Goal: Task Accomplishment & Management: Manage account settings

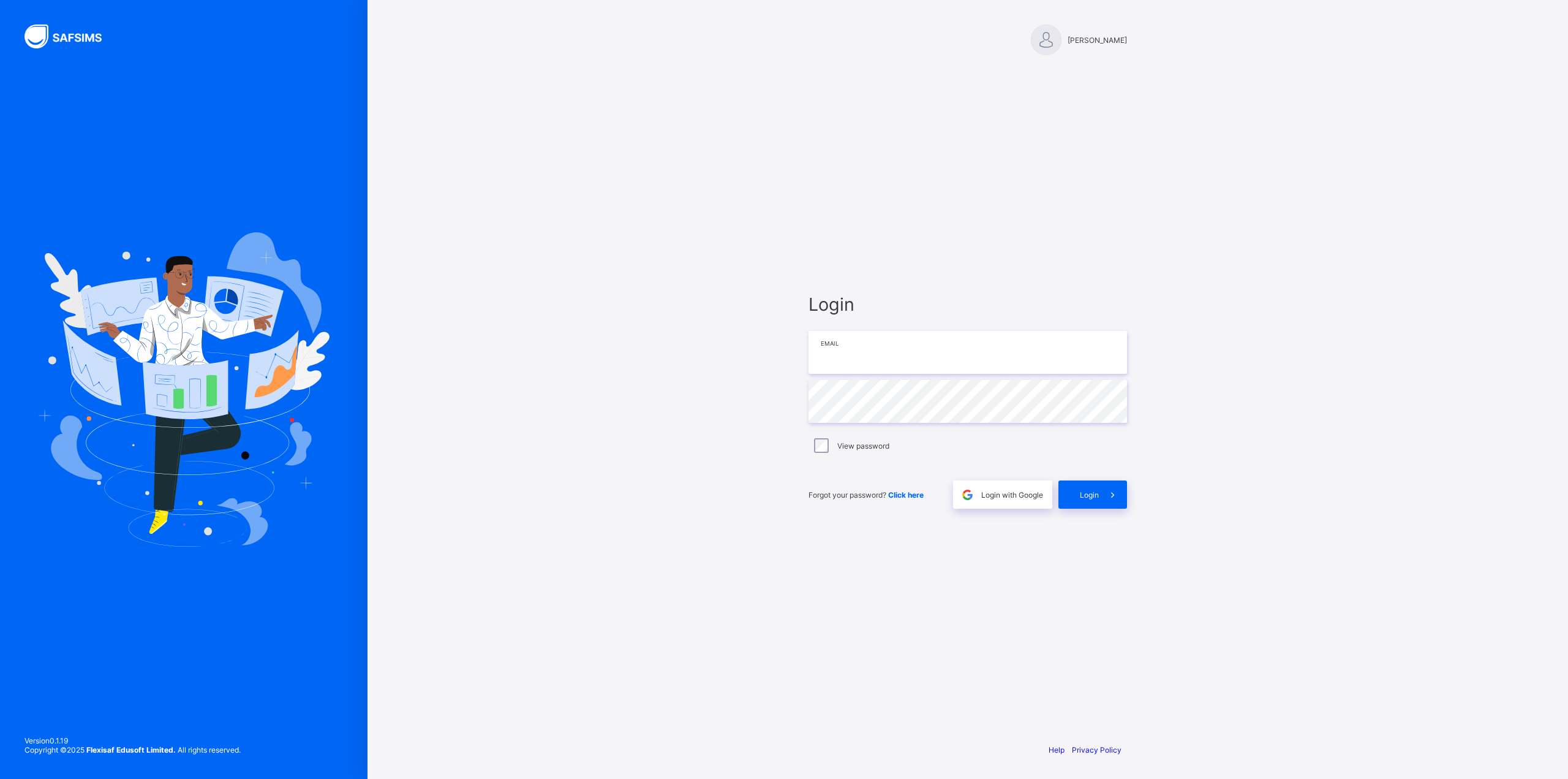
click at [957, 352] on input "email" at bounding box center [966, 352] width 318 height 43
paste input "**********"
type input "**********"
click at [1086, 493] on span "Login" at bounding box center [1089, 495] width 19 height 9
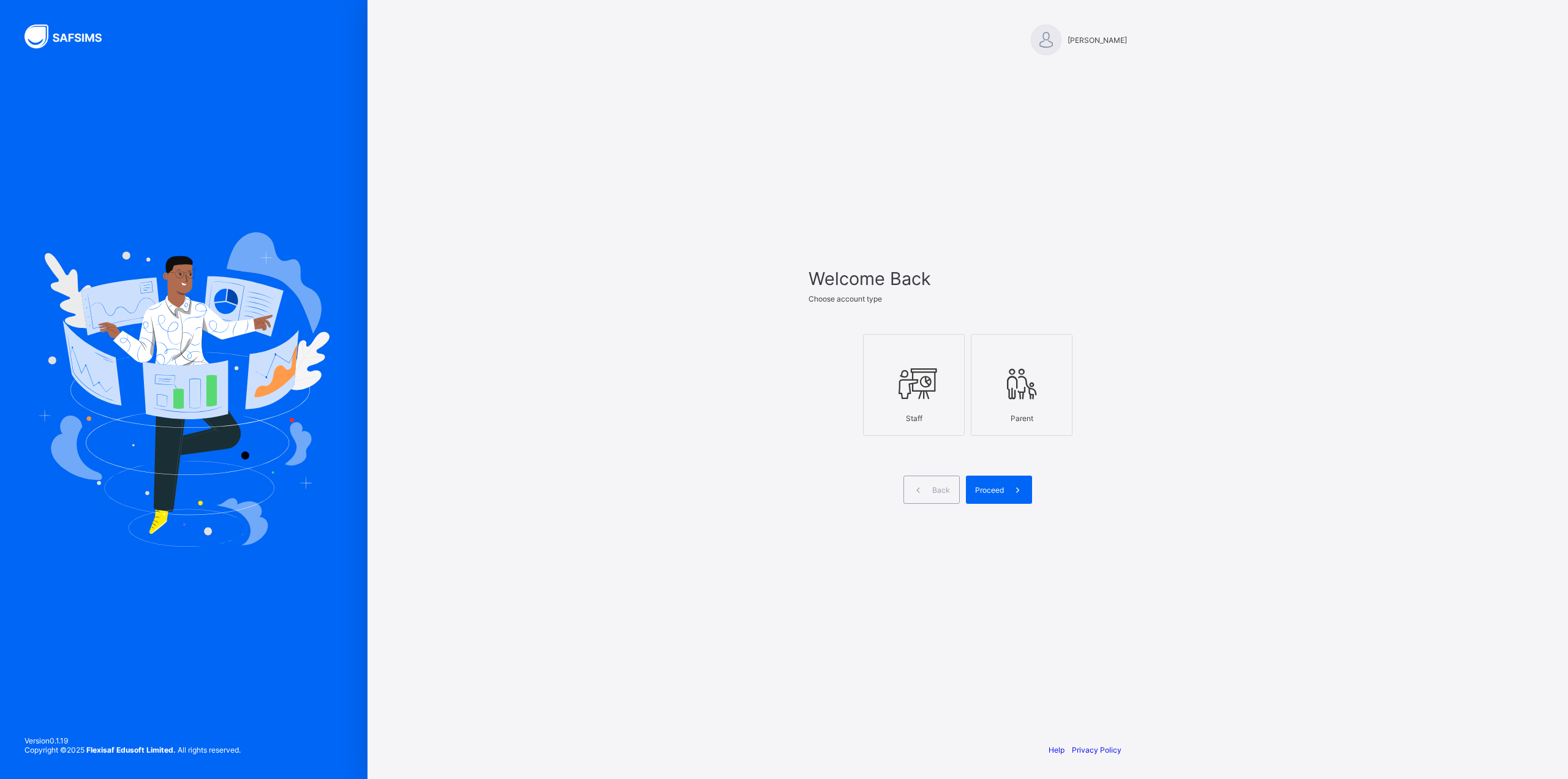
click at [928, 409] on div "Staff" at bounding box center [914, 418] width 89 height 21
click at [1005, 497] on span at bounding box center [1018, 489] width 28 height 28
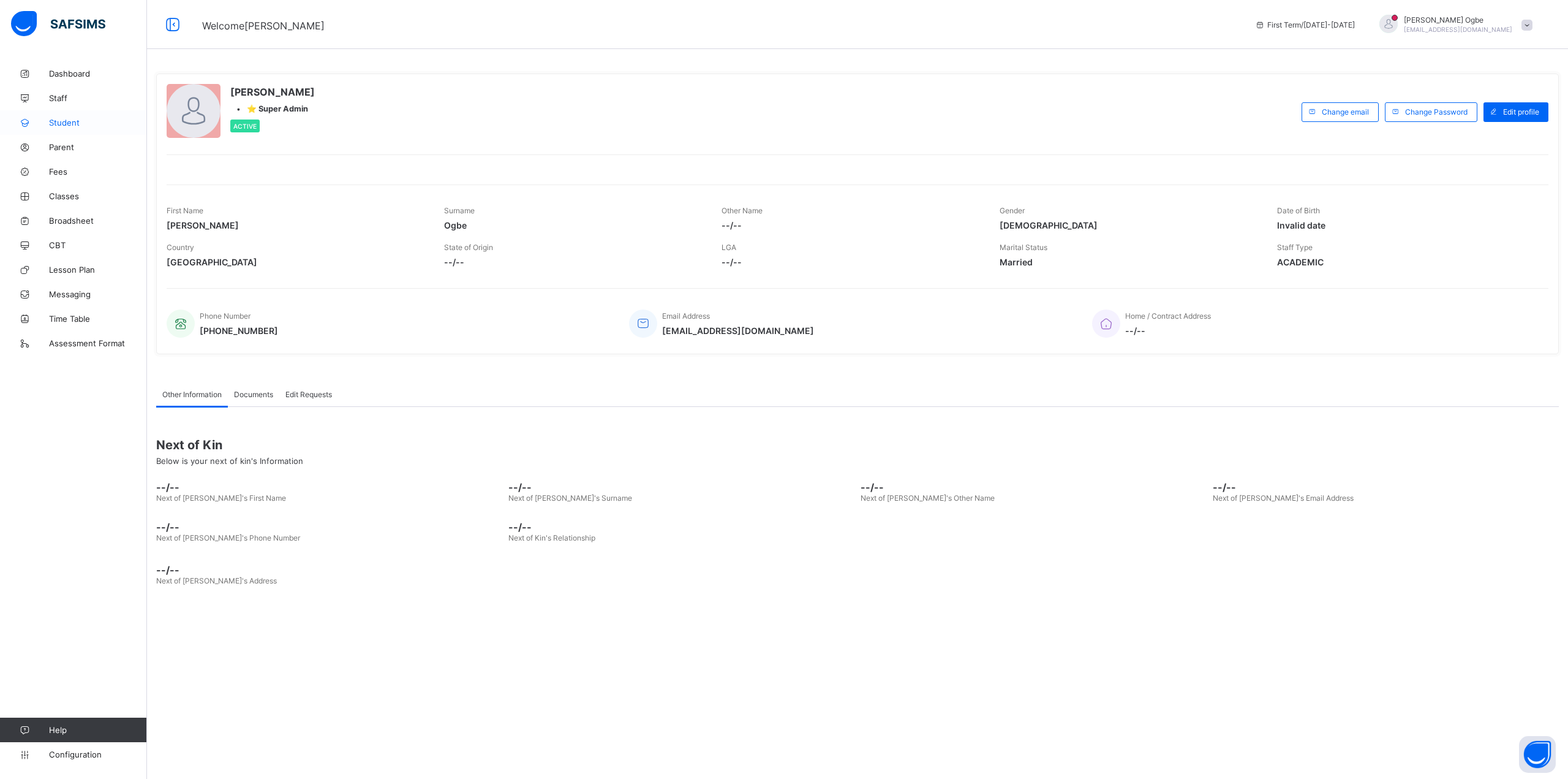
click at [76, 119] on span "Student" at bounding box center [97, 122] width 98 height 10
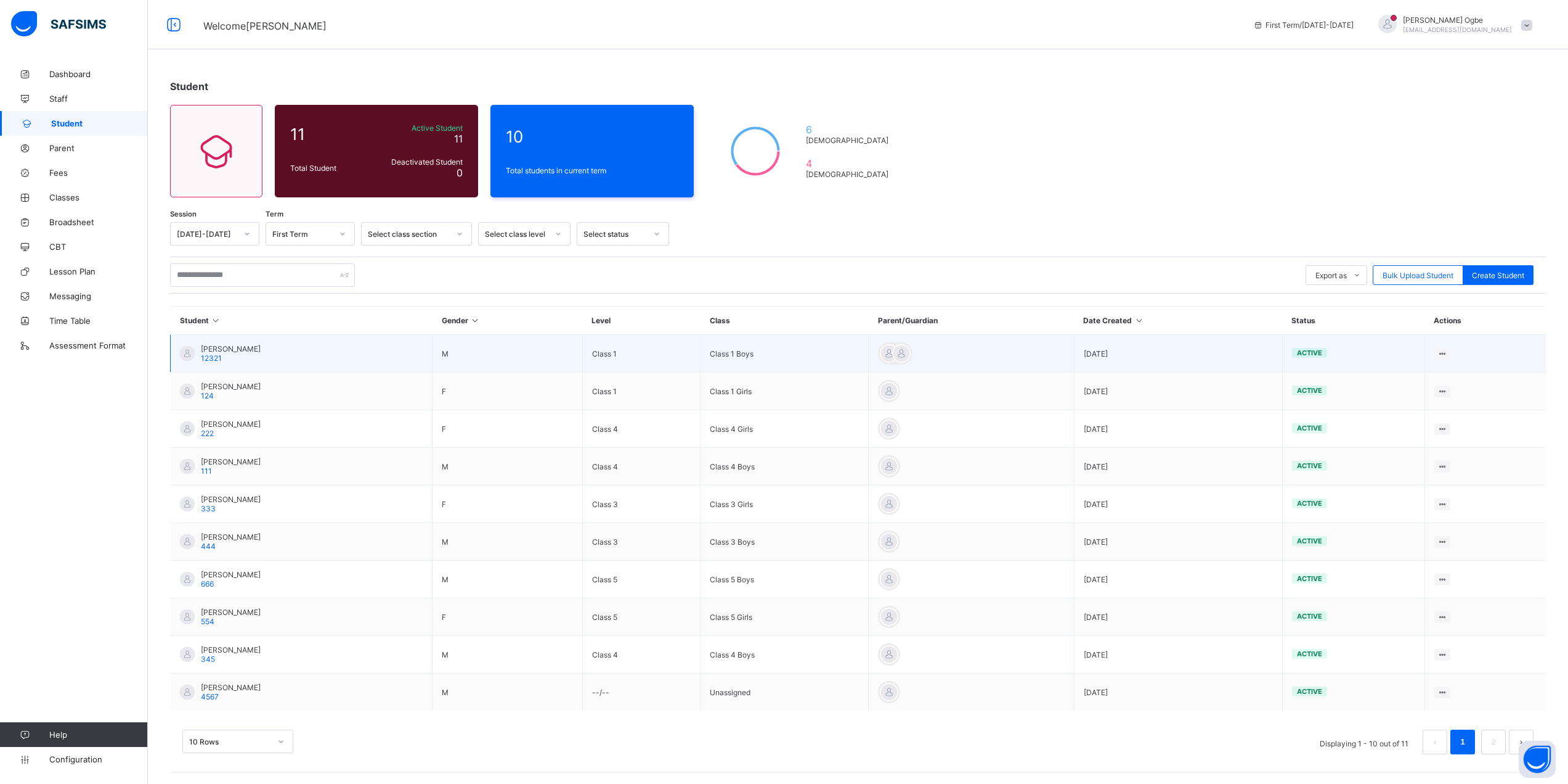
click at [317, 348] on td "[PERSON_NAME] 12321" at bounding box center [301, 353] width 262 height 37
click at [1423, 377] on div "View Profile" at bounding box center [1408, 377] width 73 height 12
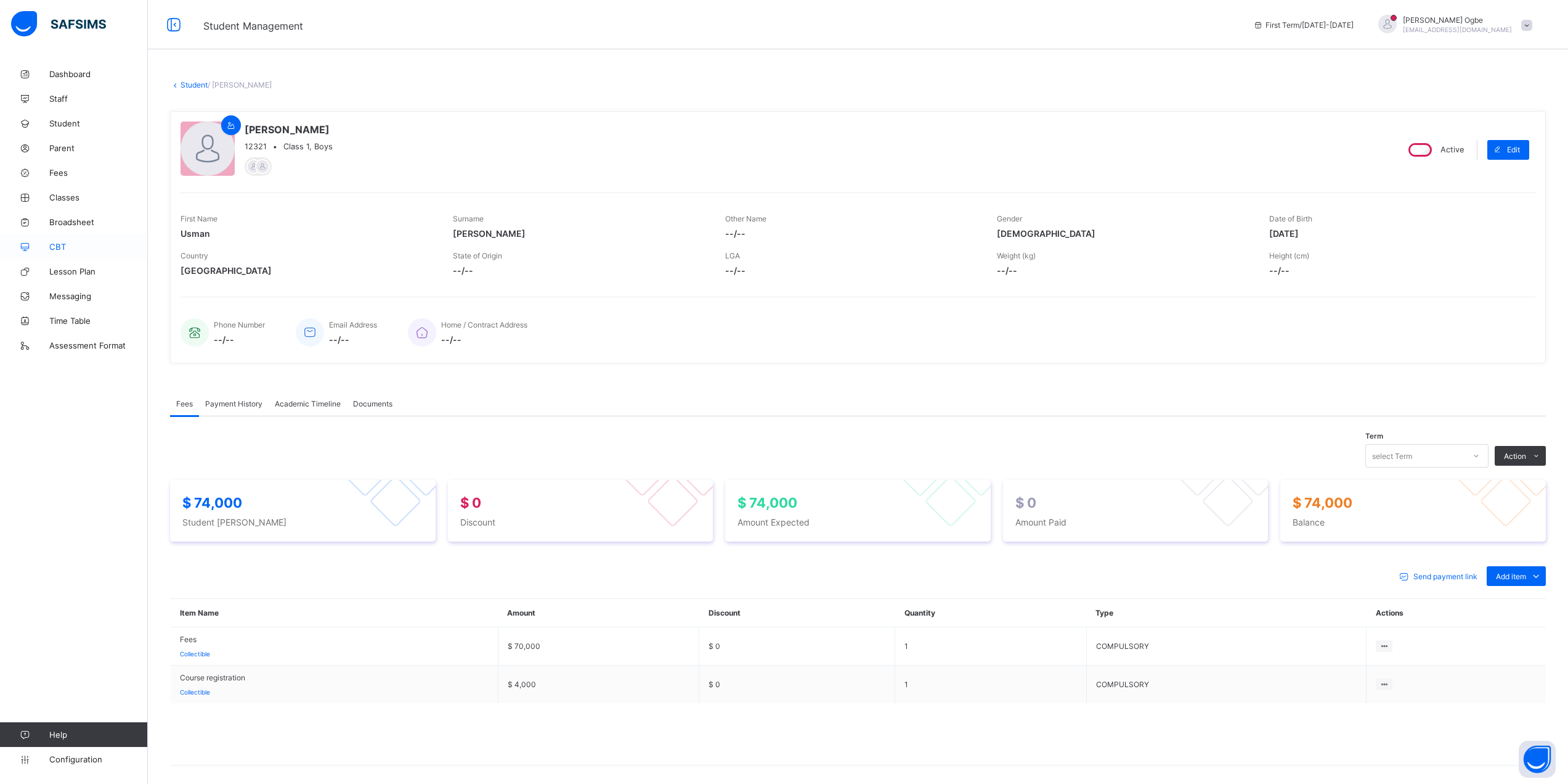
click at [88, 247] on span "CBT" at bounding box center [98, 246] width 99 height 10
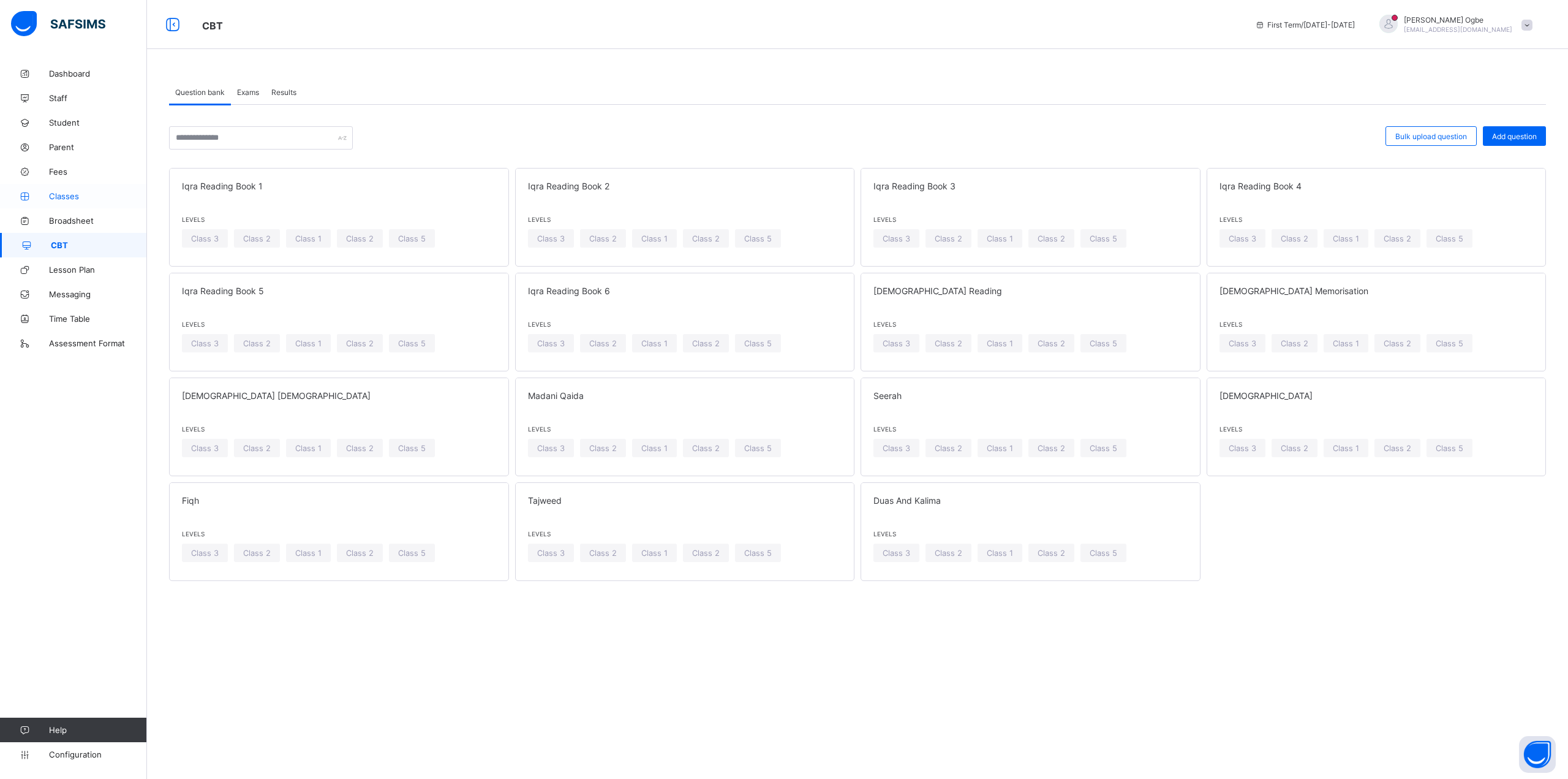
click at [75, 201] on link "Classes" at bounding box center [74, 196] width 147 height 25
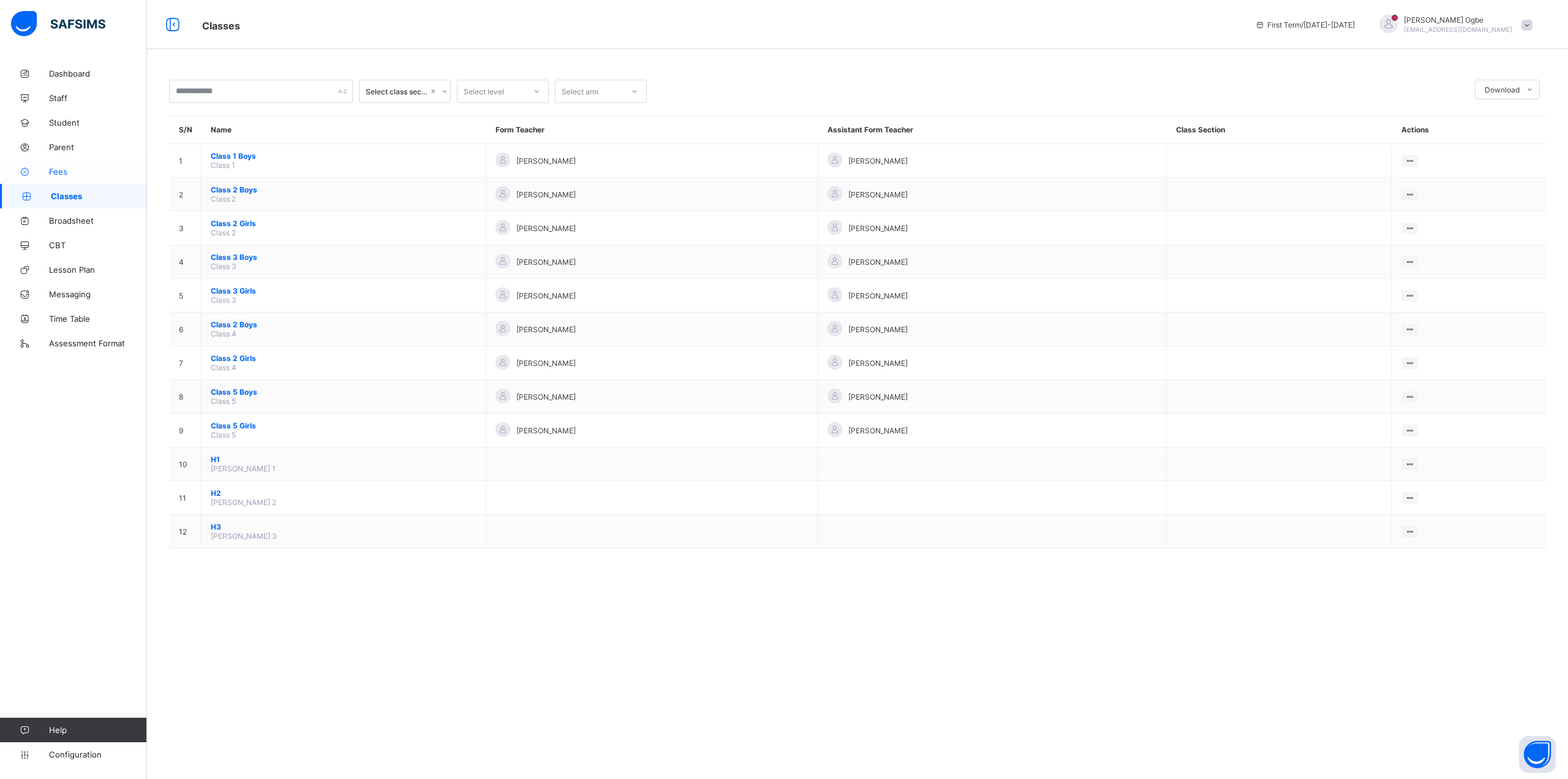
click at [76, 170] on span "Fees" at bounding box center [97, 171] width 98 height 10
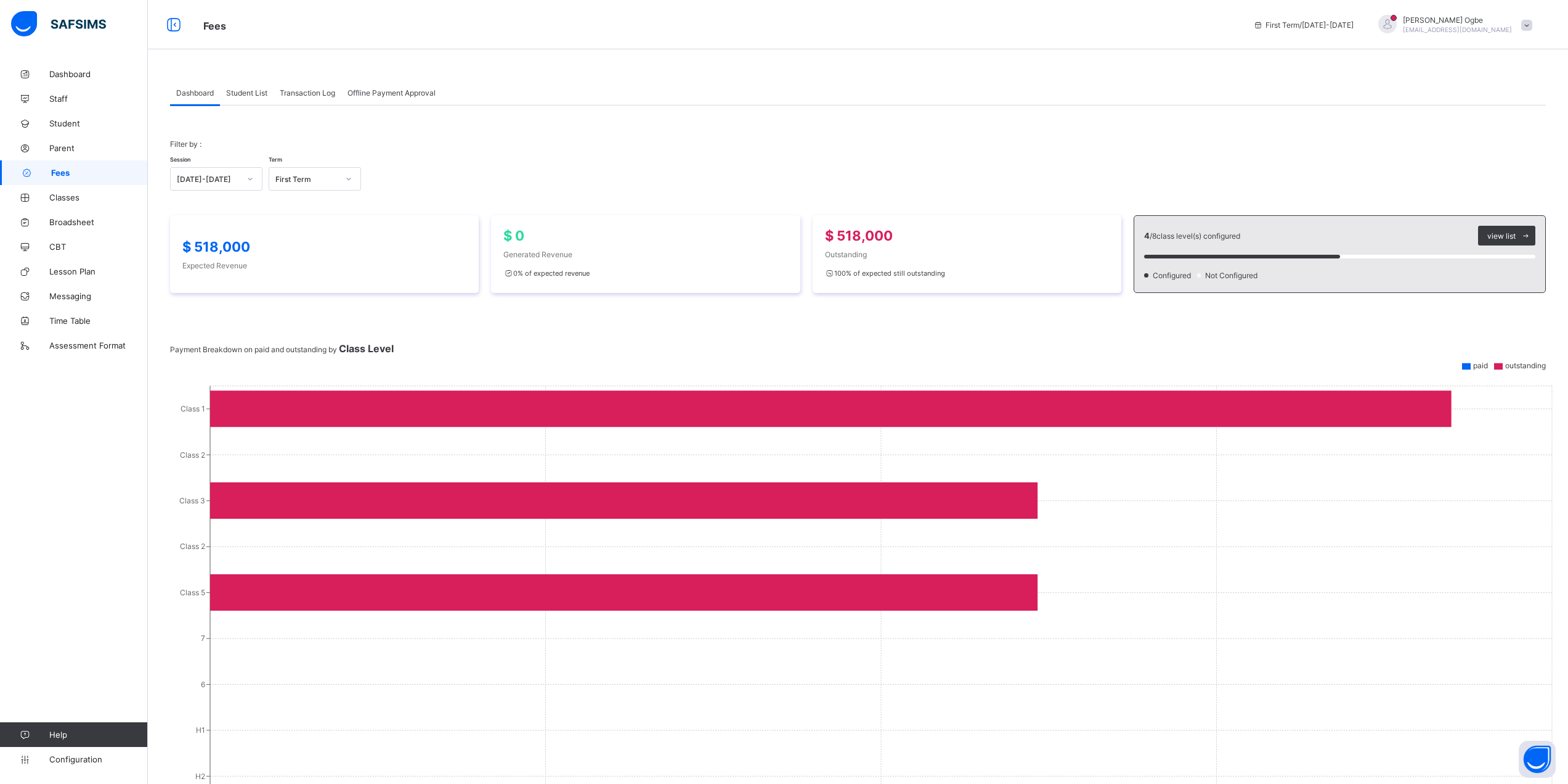
click at [251, 97] on span "Student List" at bounding box center [247, 93] width 41 height 9
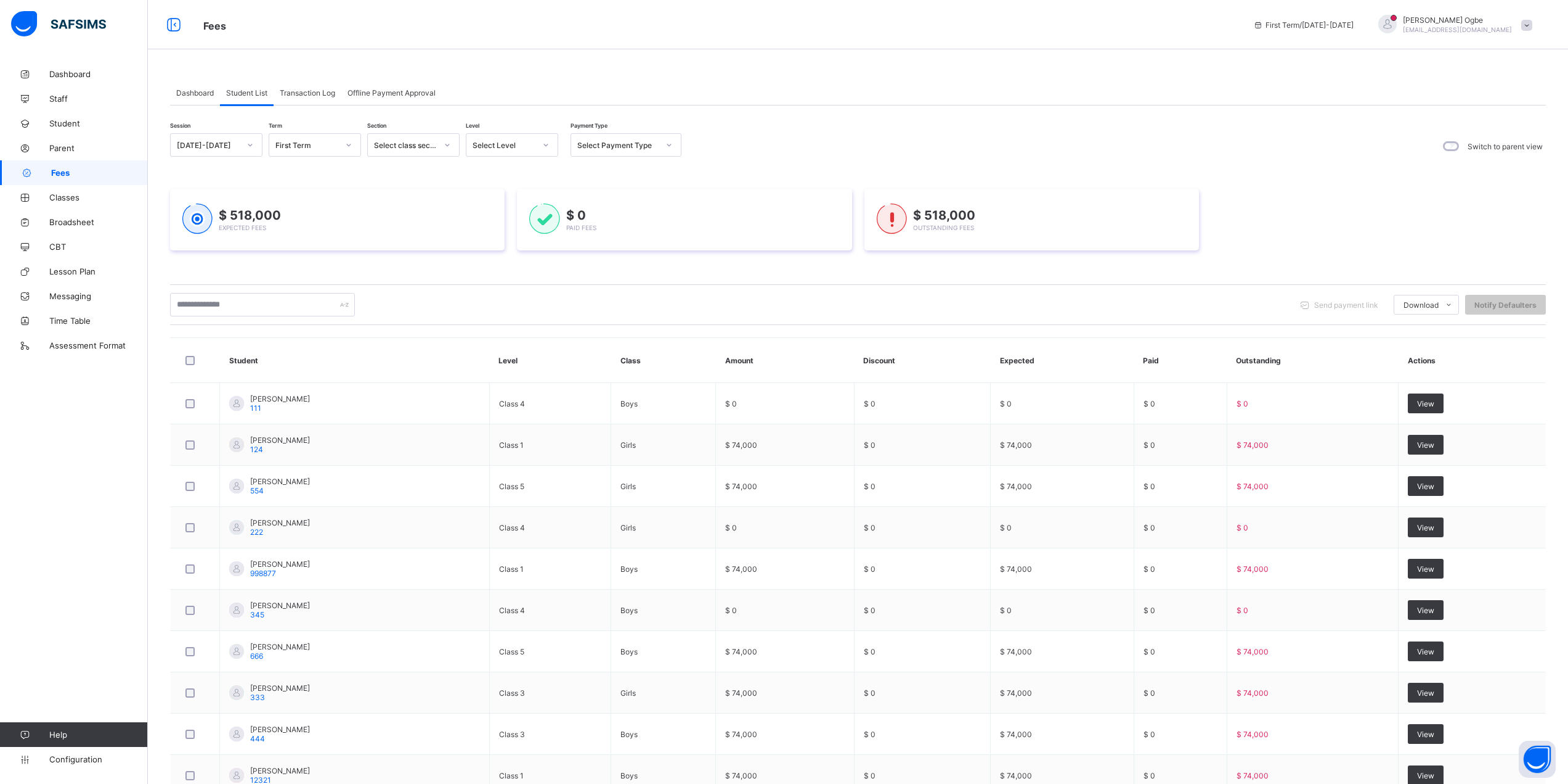
click at [72, 175] on span "Fees" at bounding box center [99, 172] width 97 height 10
click at [390, 98] on div "Offline Payment Approval" at bounding box center [391, 93] width 101 height 25
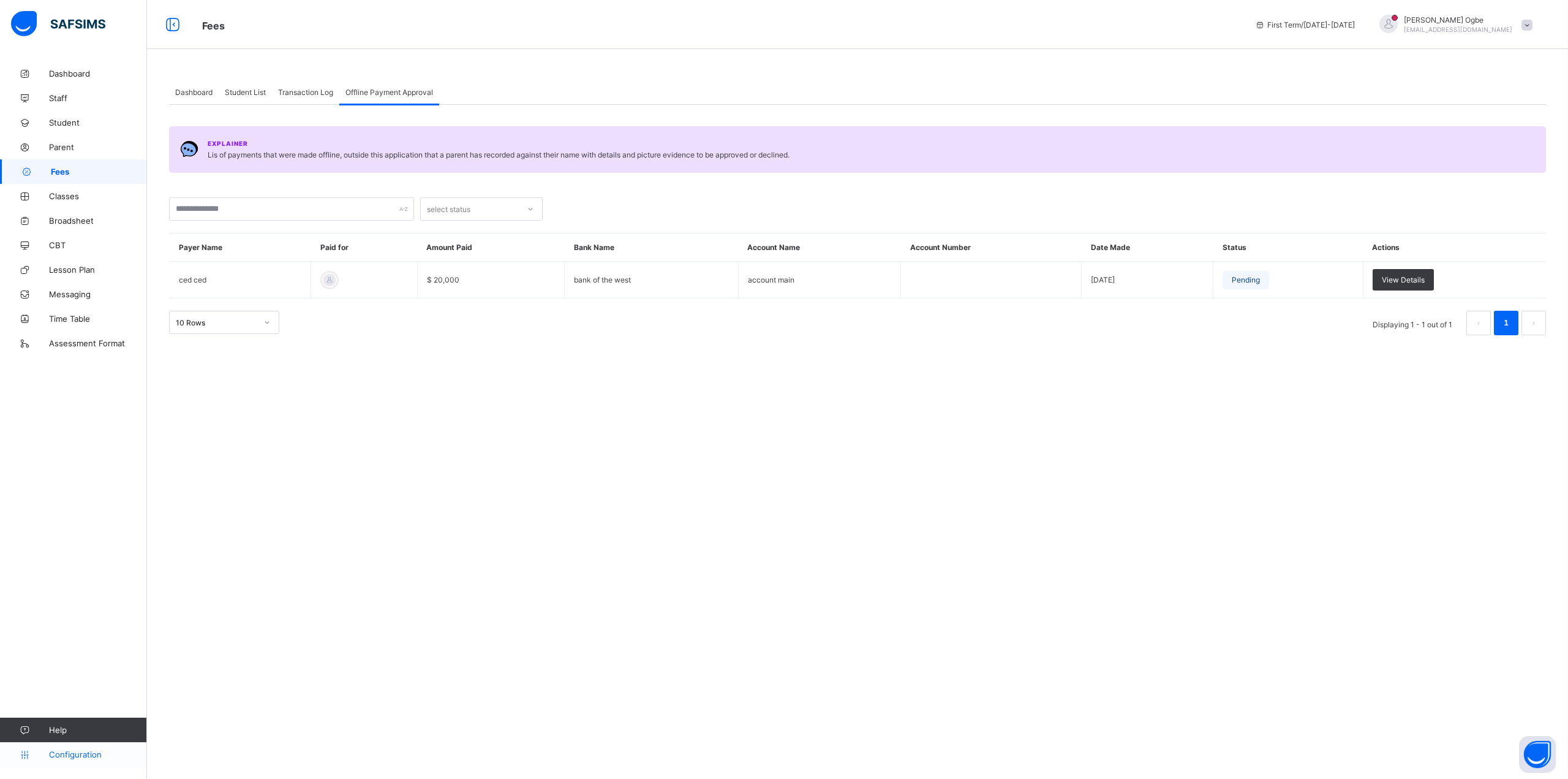
click at [84, 752] on span "Configuration" at bounding box center [97, 753] width 97 height 10
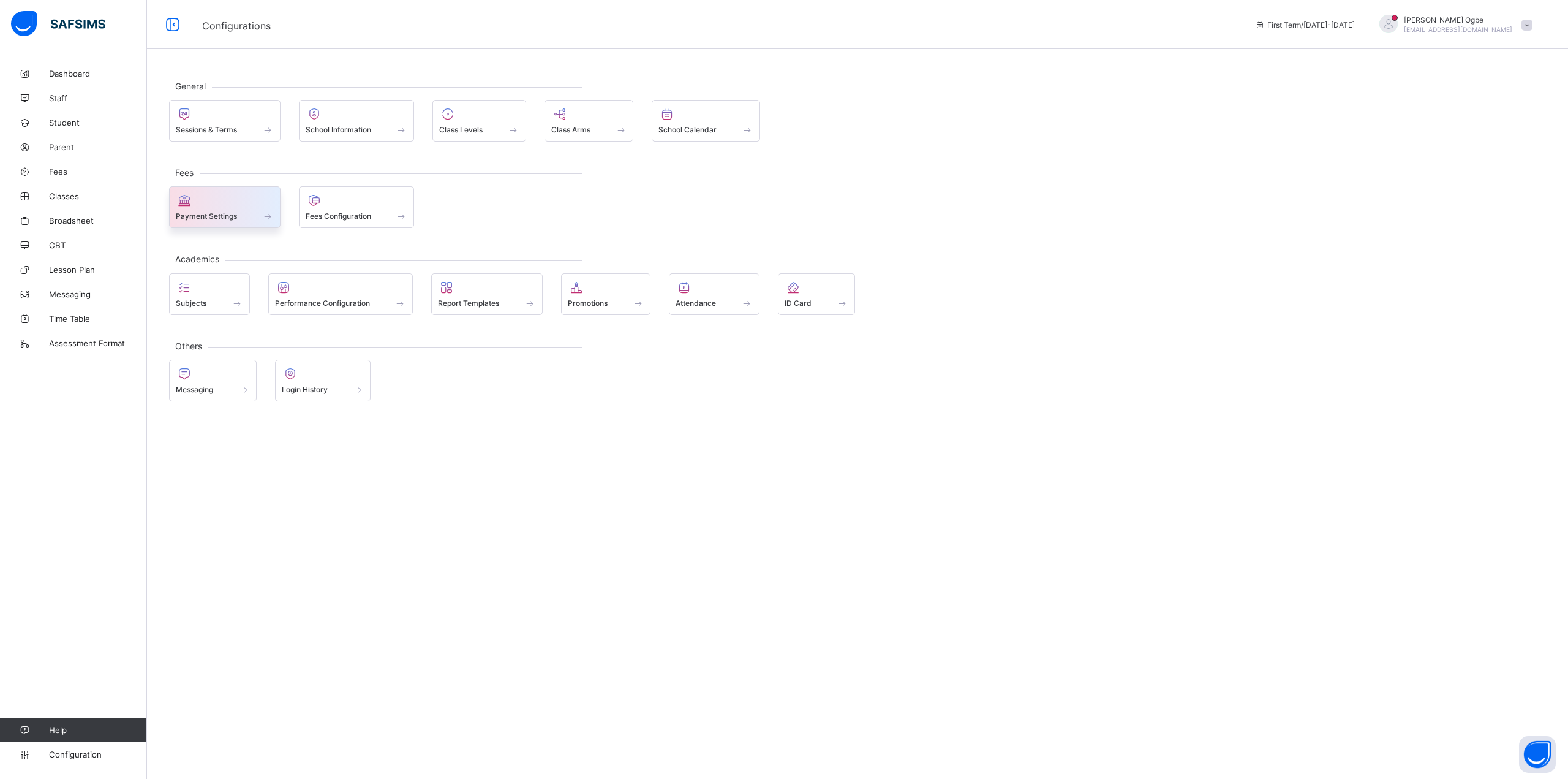
click at [235, 219] on span "Payment Settings" at bounding box center [206, 215] width 61 height 9
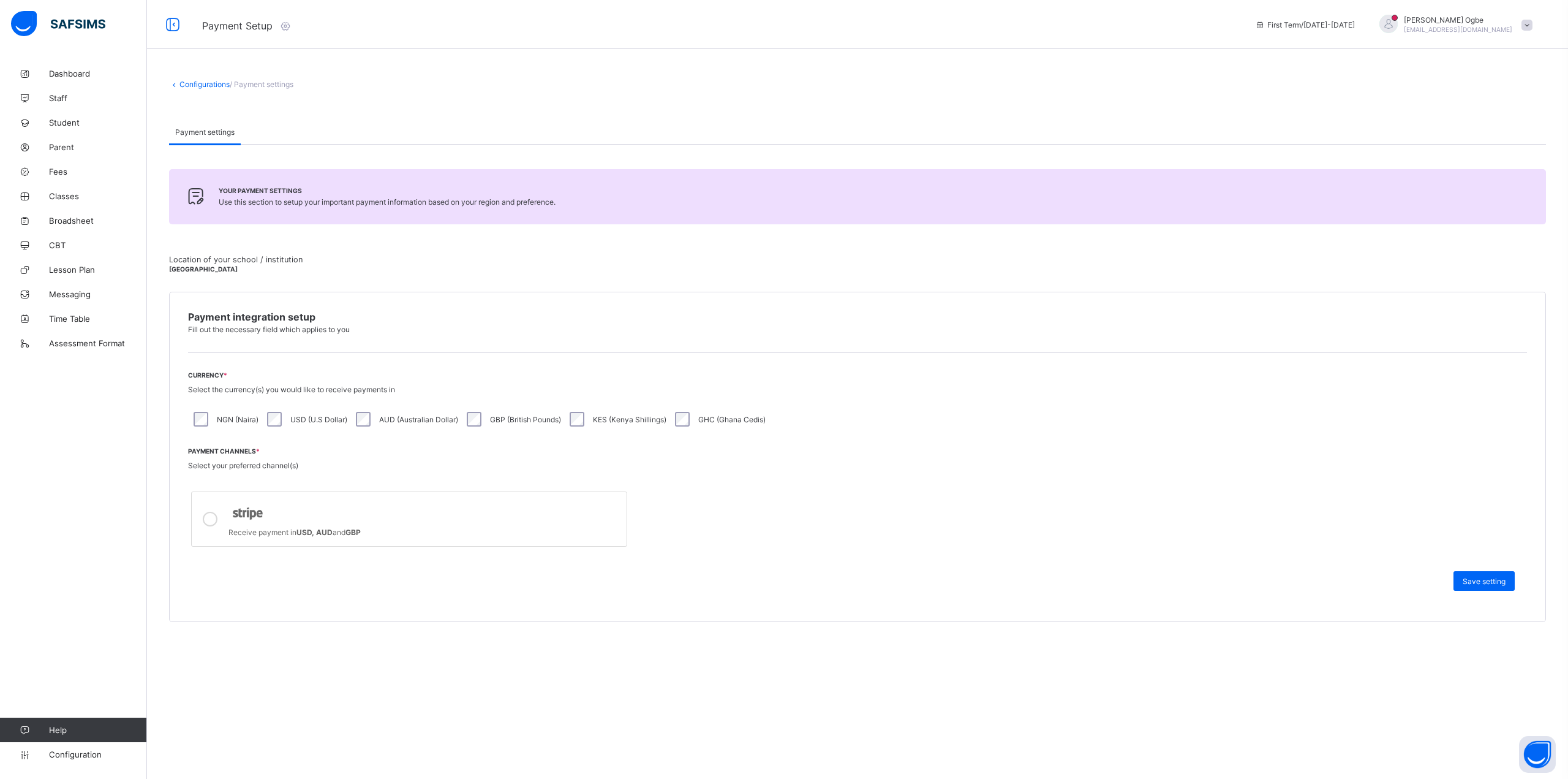
click at [471, 529] on div "Receive payment in USD, AUD and GBP" at bounding box center [424, 531] width 392 height 12
click at [74, 126] on span "Student" at bounding box center [97, 122] width 98 height 10
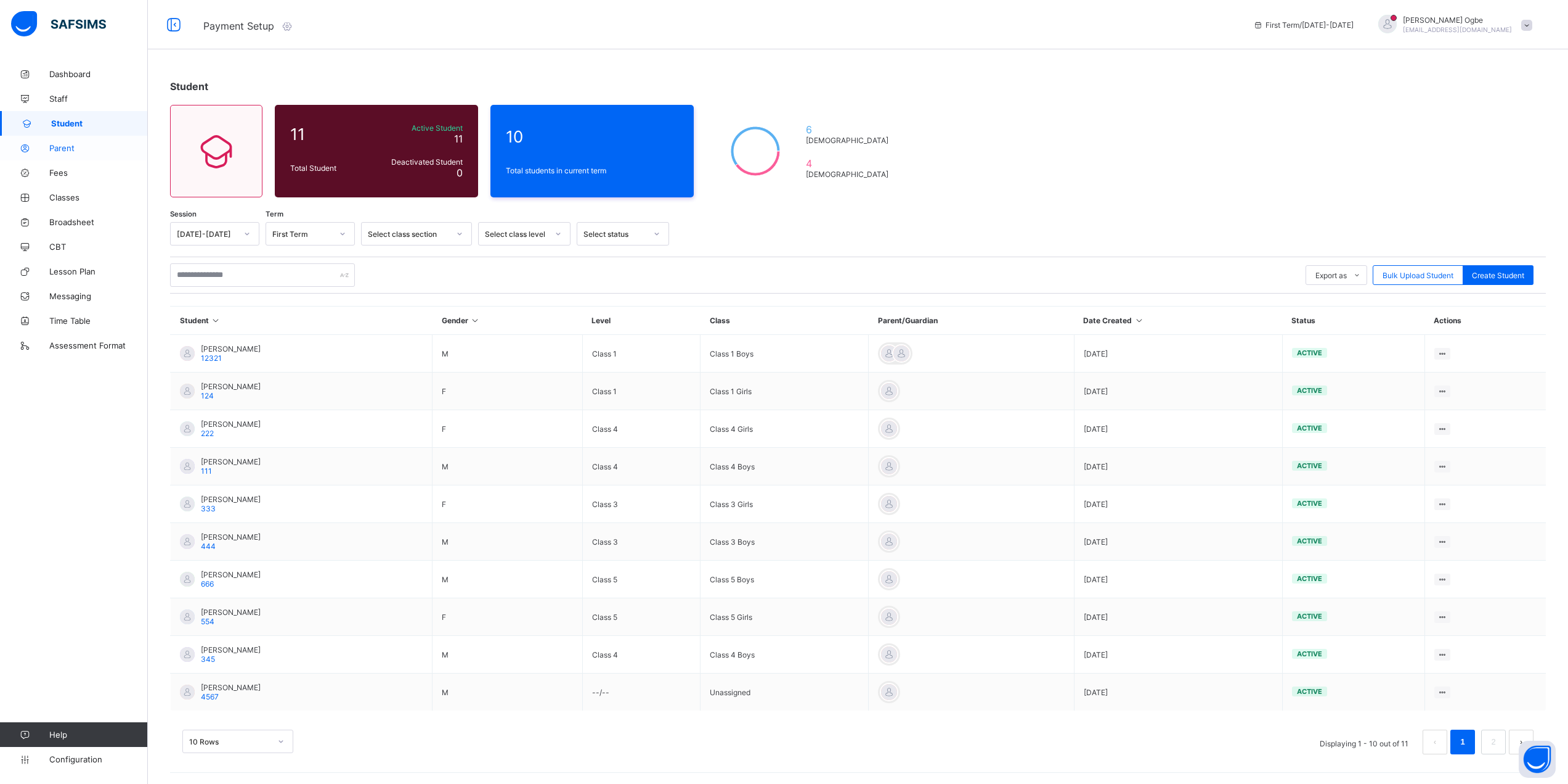
click at [75, 147] on span "Parent" at bounding box center [98, 147] width 99 height 10
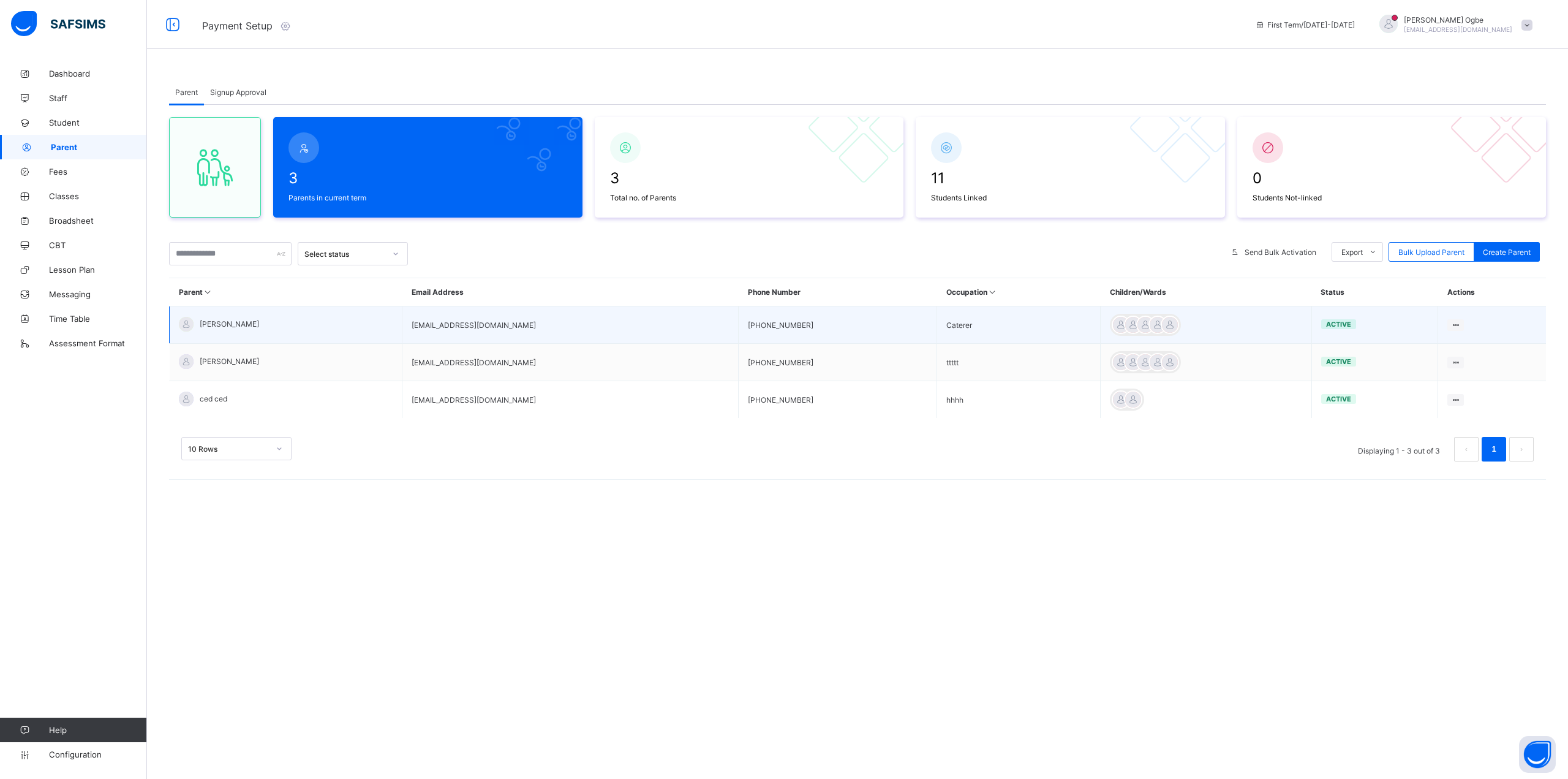
click at [269, 321] on td "[PERSON_NAME]" at bounding box center [285, 325] width 233 height 37
click at [231, 321] on span "[PERSON_NAME]" at bounding box center [229, 323] width 59 height 9
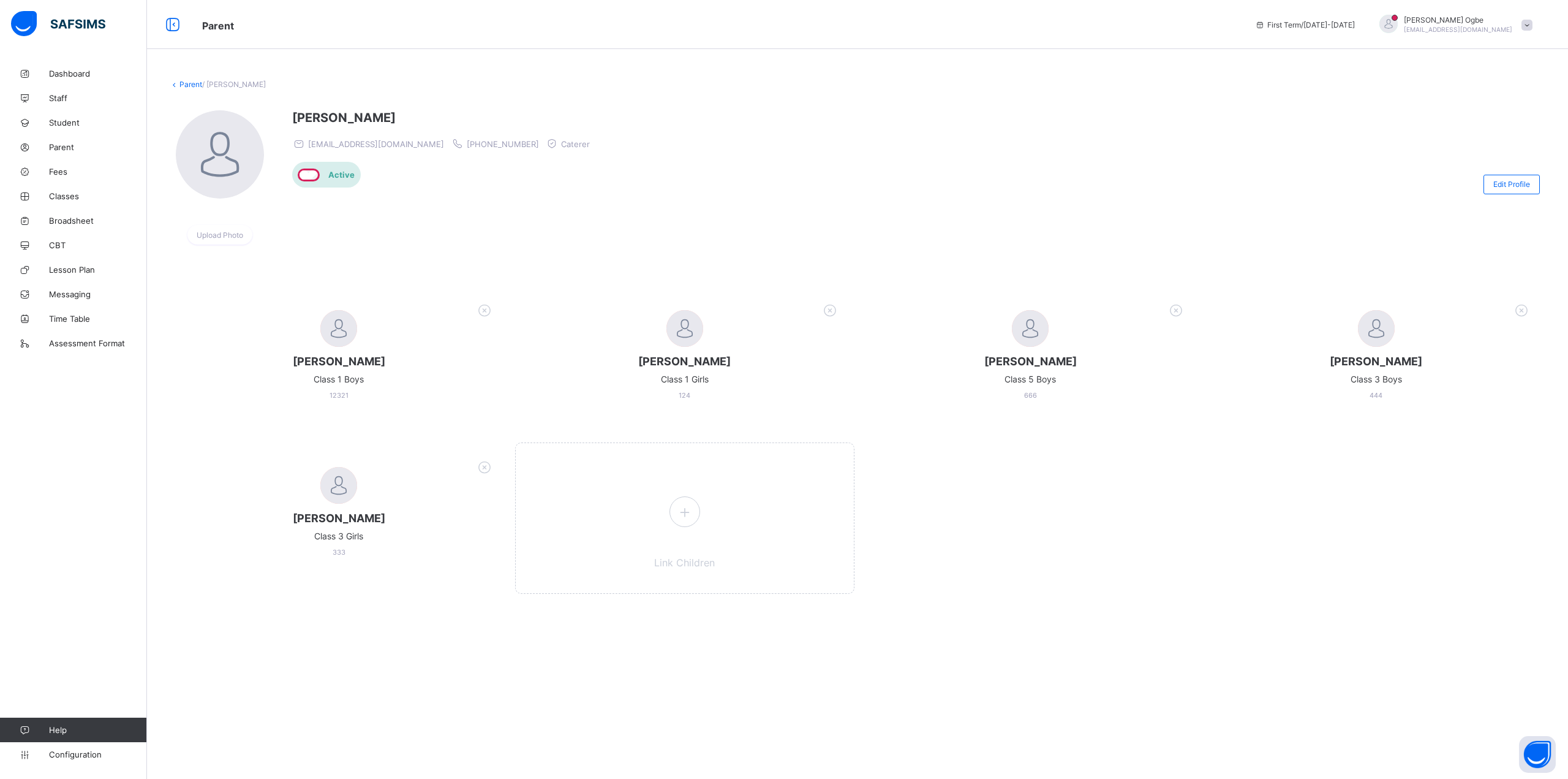
click at [183, 84] on link "Parent" at bounding box center [191, 84] width 23 height 9
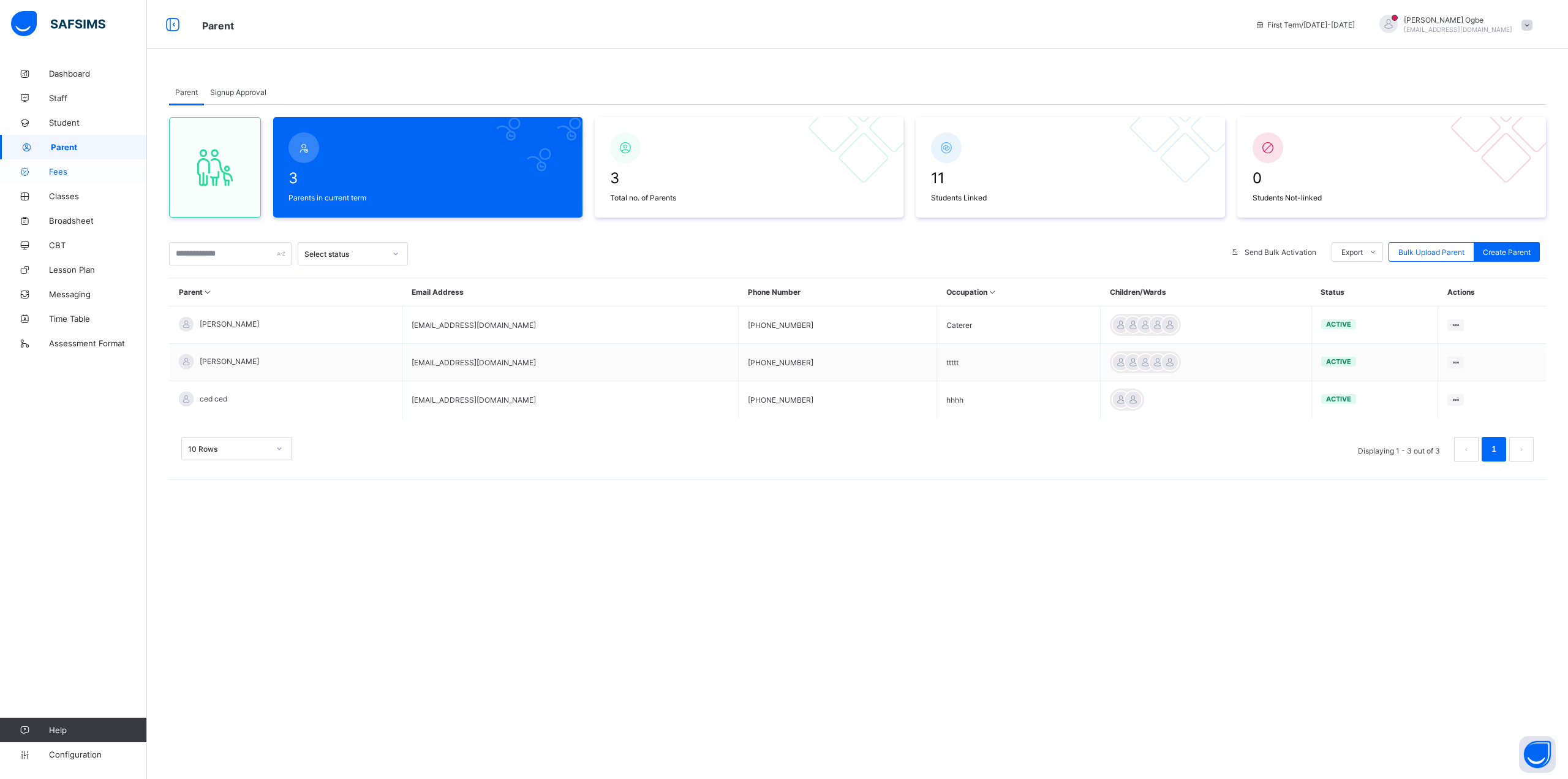
click at [81, 174] on span "Fees" at bounding box center [97, 171] width 98 height 10
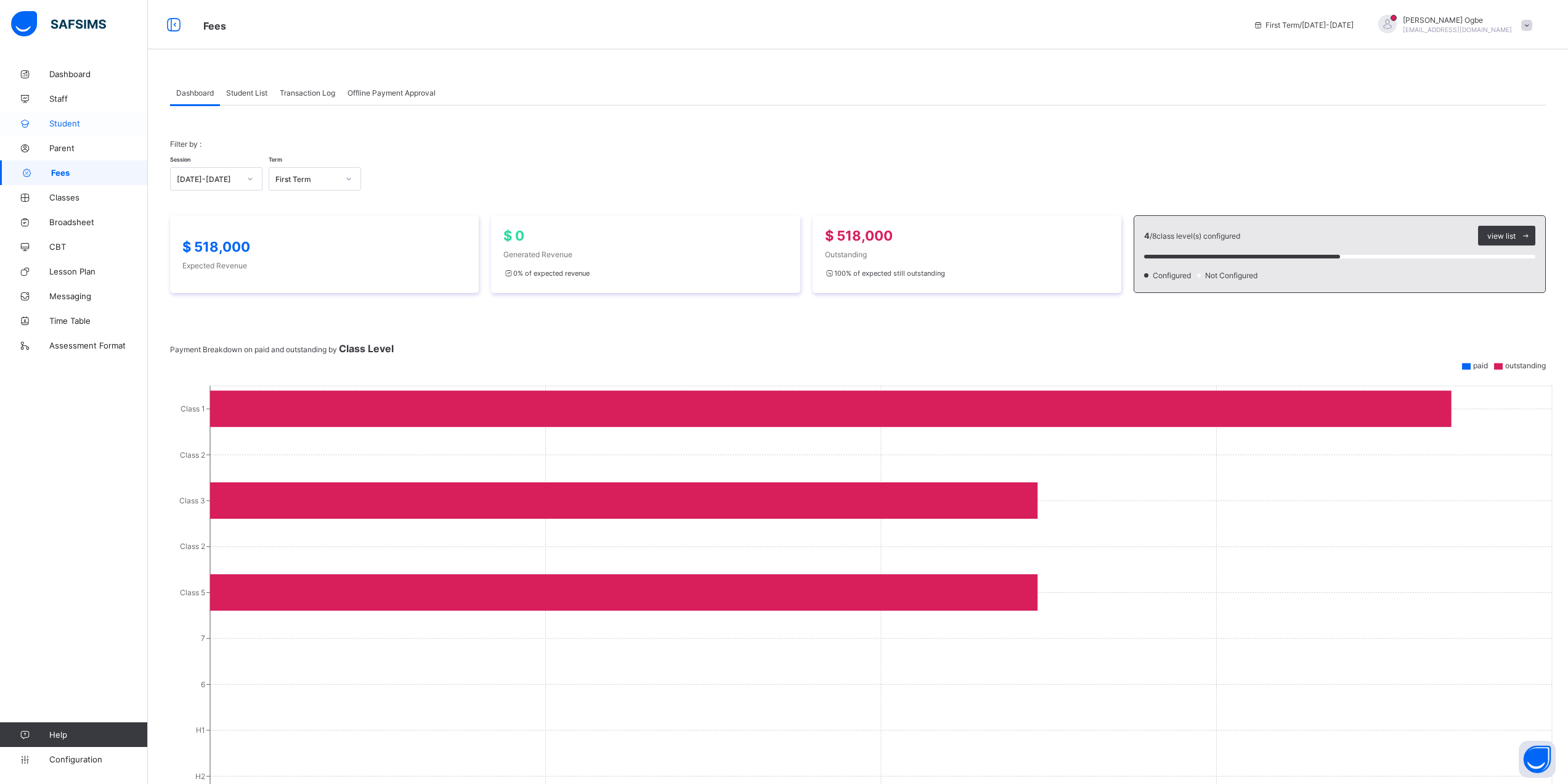
click at [109, 125] on span "Student" at bounding box center [98, 123] width 99 height 10
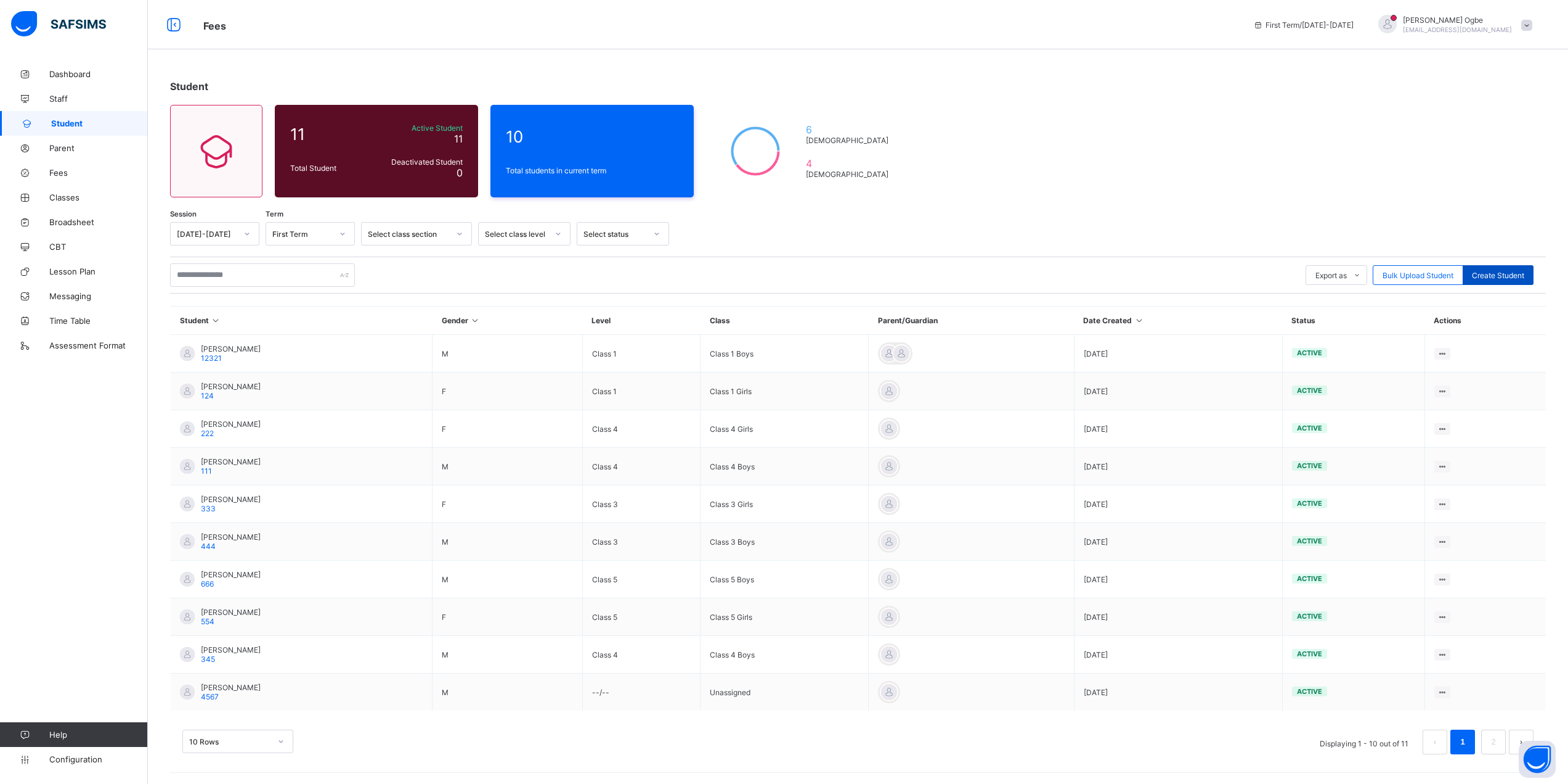
click at [1506, 278] on span "Create Student" at bounding box center [1498, 275] width 53 height 9
select select "**"
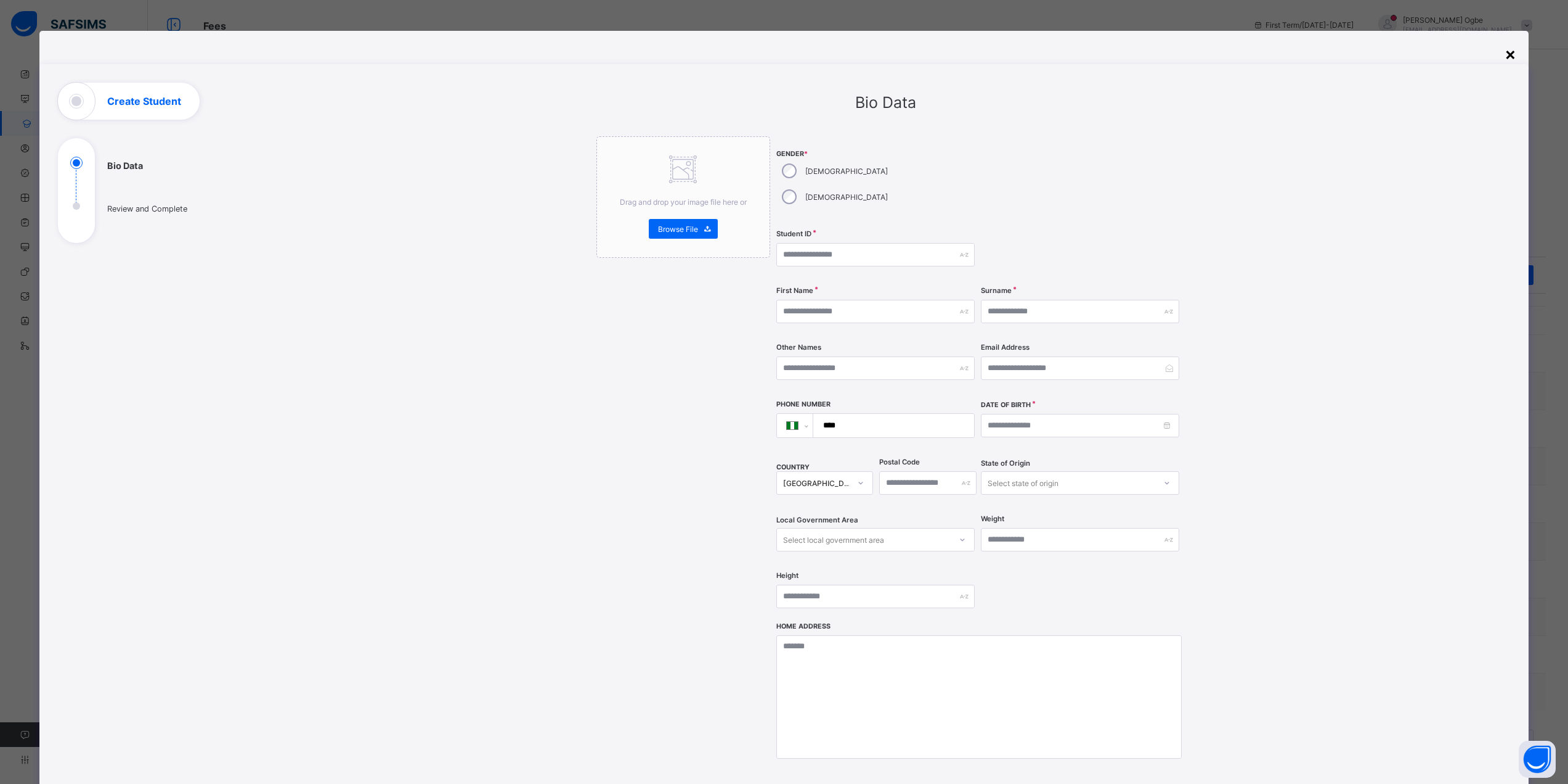
click at [1513, 53] on div "×" at bounding box center [1510, 54] width 12 height 21
